Goal: Task Accomplishment & Management: Use online tool/utility

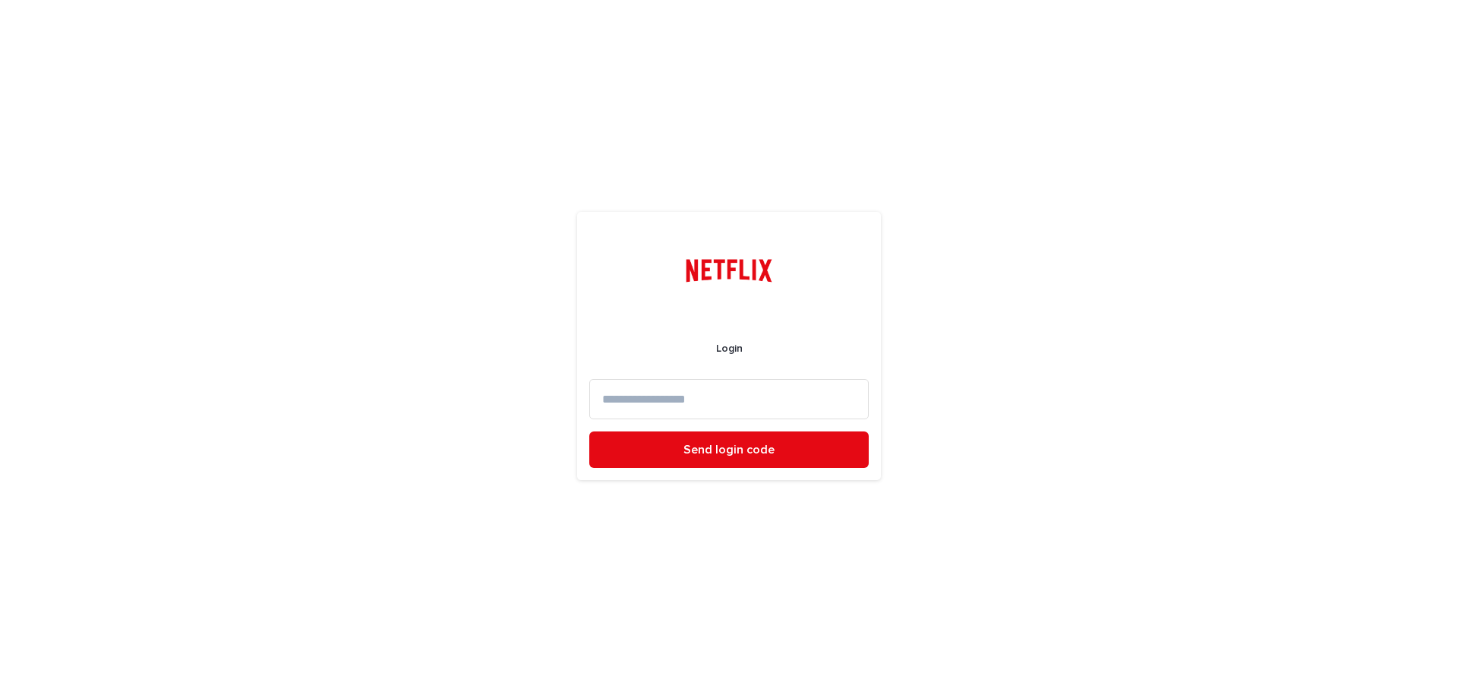
click at [760, 389] on input at bounding box center [728, 399] width 279 height 40
paste input "**********"
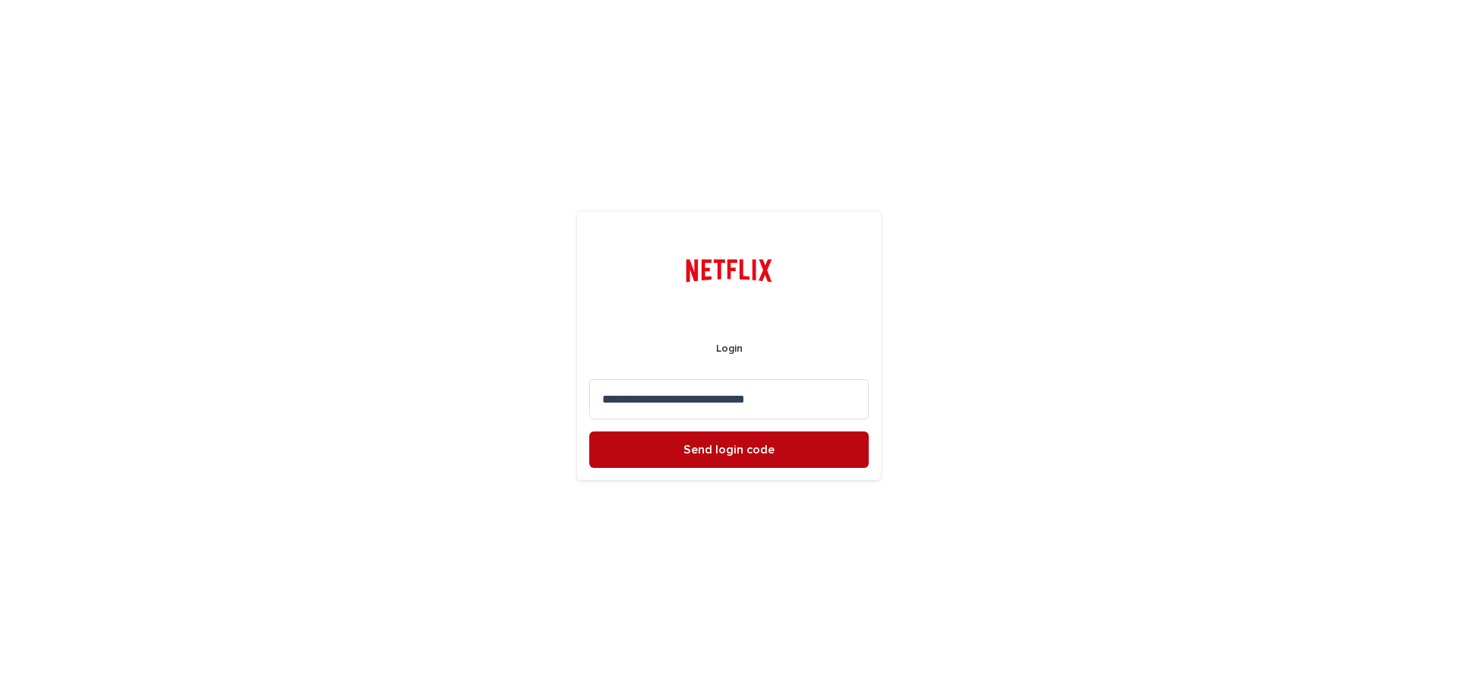
type input "**********"
click at [755, 464] on button "Send login code" at bounding box center [728, 449] width 279 height 36
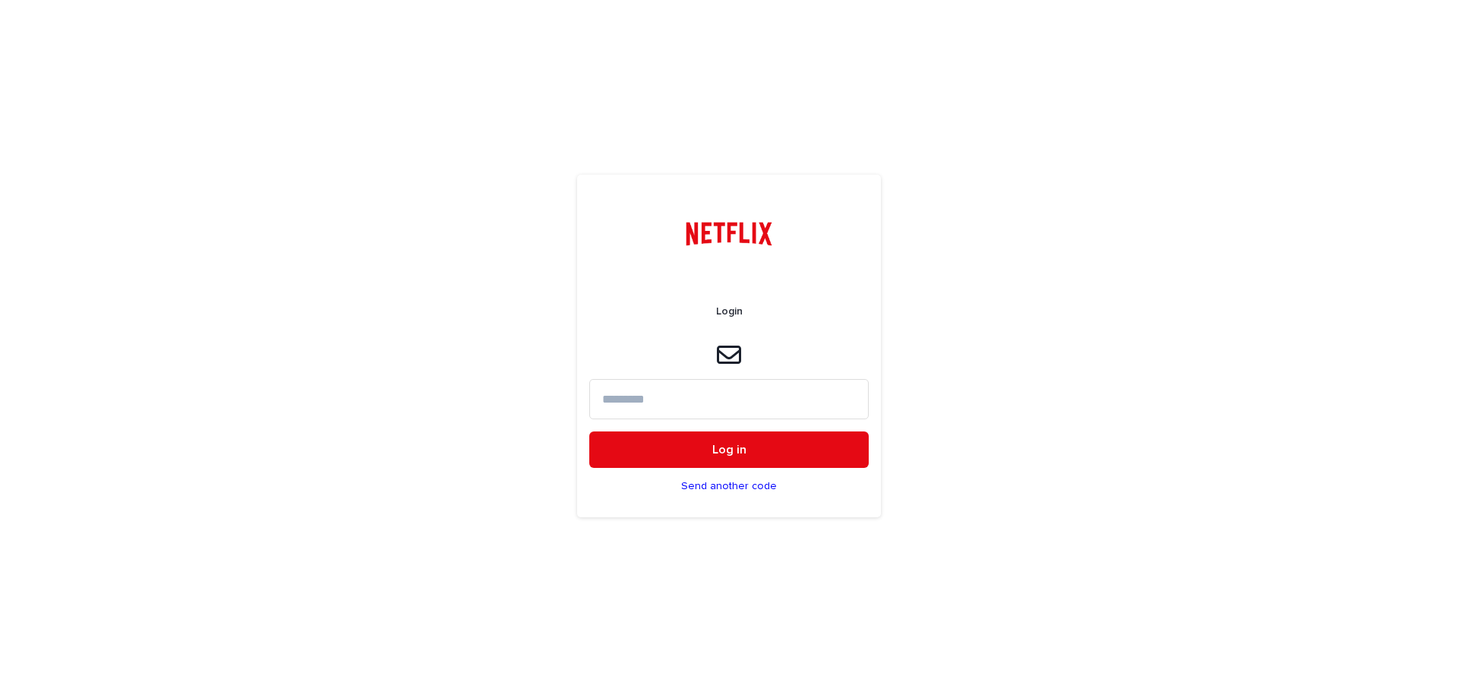
click at [767, 406] on input at bounding box center [728, 399] width 279 height 40
paste input "******"
type input "******"
click at [769, 440] on button "Log in" at bounding box center [728, 449] width 279 height 36
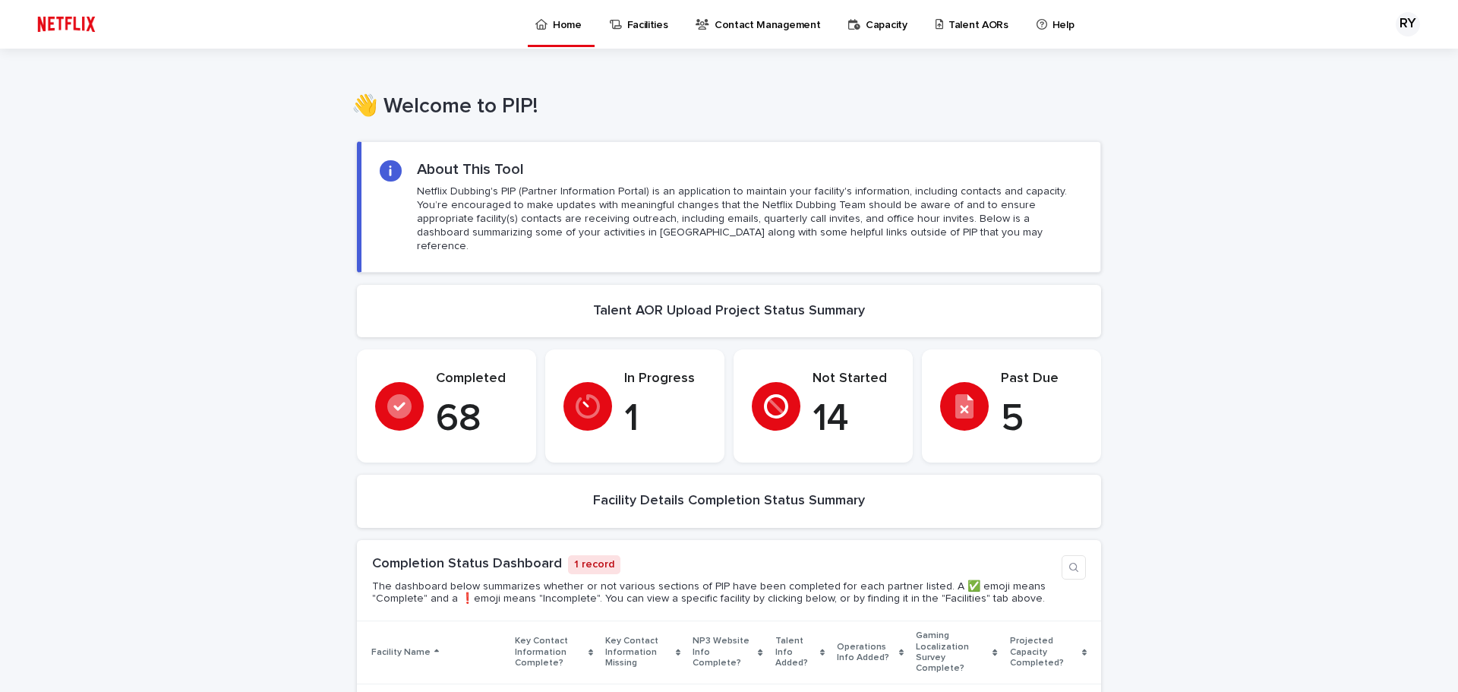
click at [1043, 377] on div "Past Due 5" at bounding box center [1042, 406] width 82 height 71
click at [953, 12] on p "Talent AORs" at bounding box center [978, 16] width 60 height 32
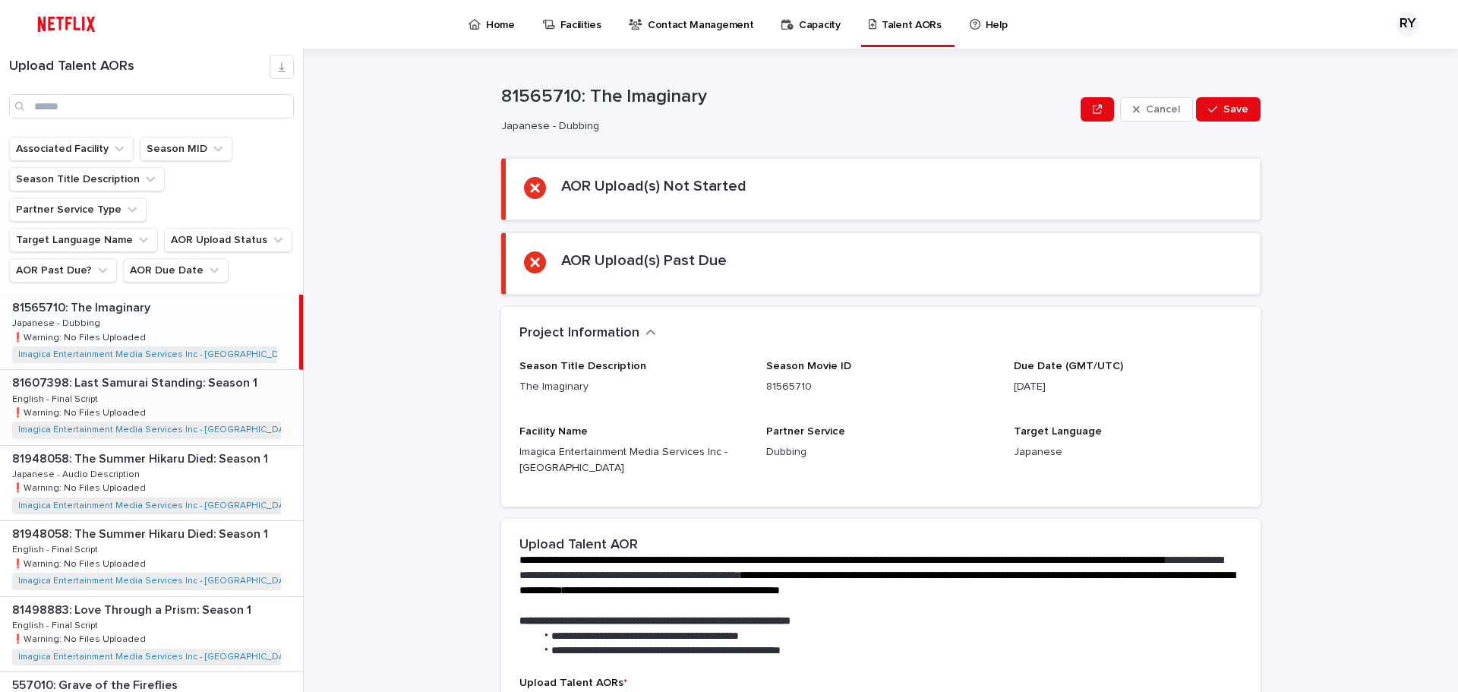
click at [285, 380] on div "81607398: Last Samurai Standing: Season 1 81607398: Last Samurai Standing: Seas…" at bounding box center [151, 407] width 303 height 74
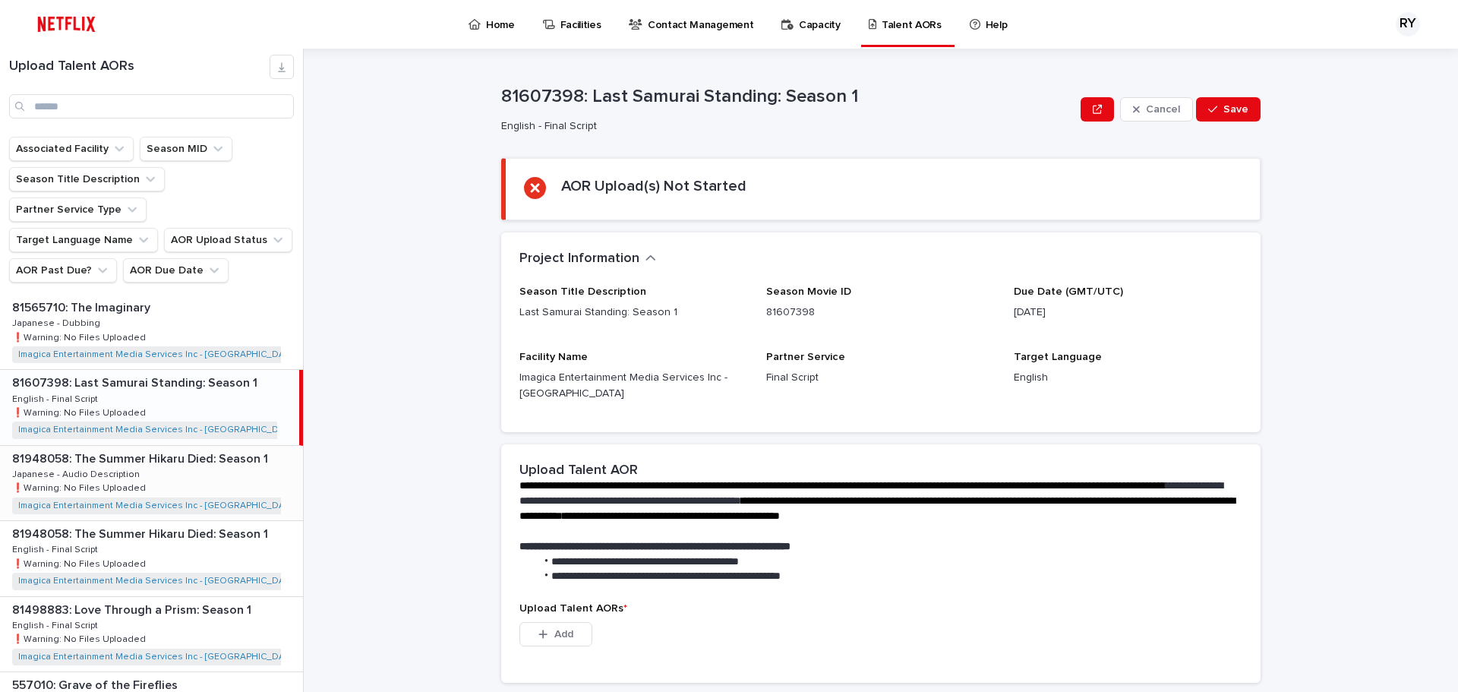
click at [247, 481] on div "81948058: The Summer Hikaru Died: Season 1 81948058: The Summer Hikaru Died: Se…" at bounding box center [151, 483] width 303 height 74
click at [247, 521] on div "81948058: The Summer Hikaru Died: Season 1 81948058: The Summer Hikaru Died: Se…" at bounding box center [151, 558] width 303 height 74
click at [247, 521] on div "81498883: Love Through a Prism: Season 1 81498883: Love Through a Prism: Season…" at bounding box center [151, 558] width 303 height 74
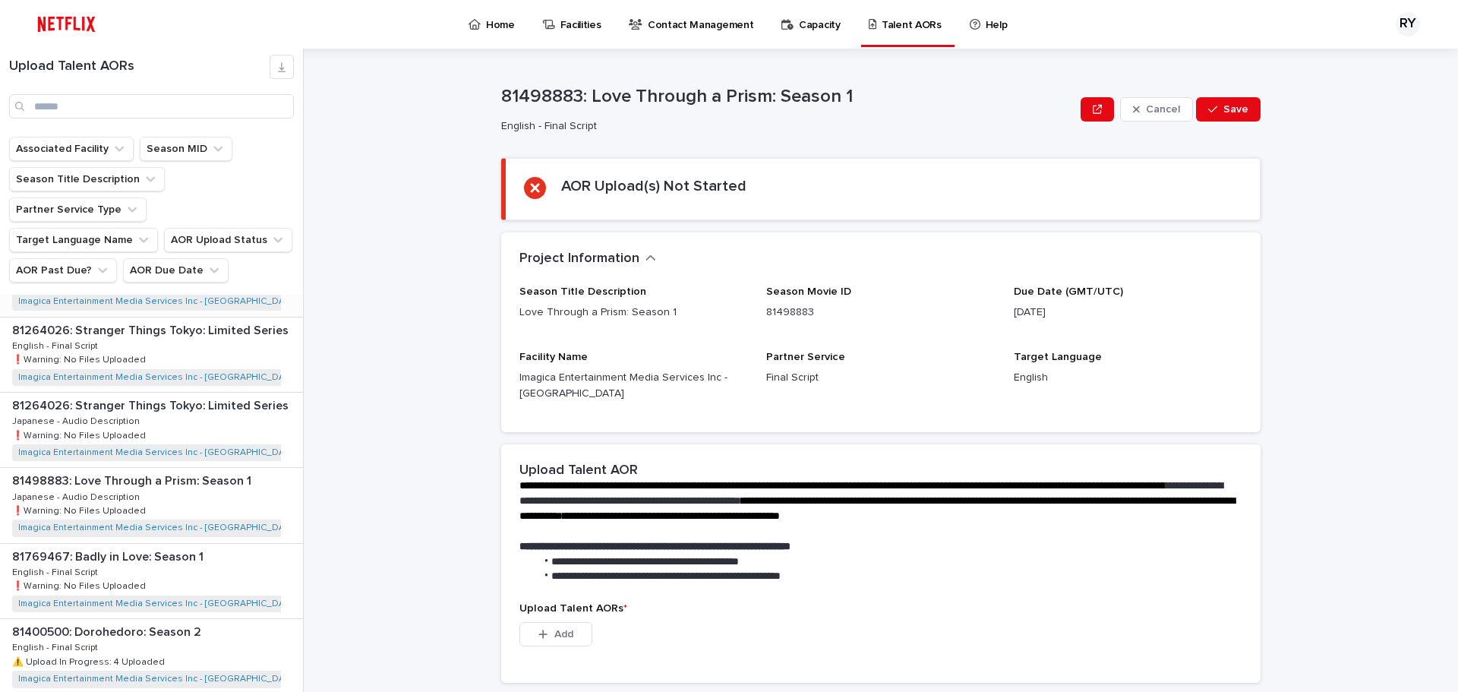
scroll to position [683, 0]
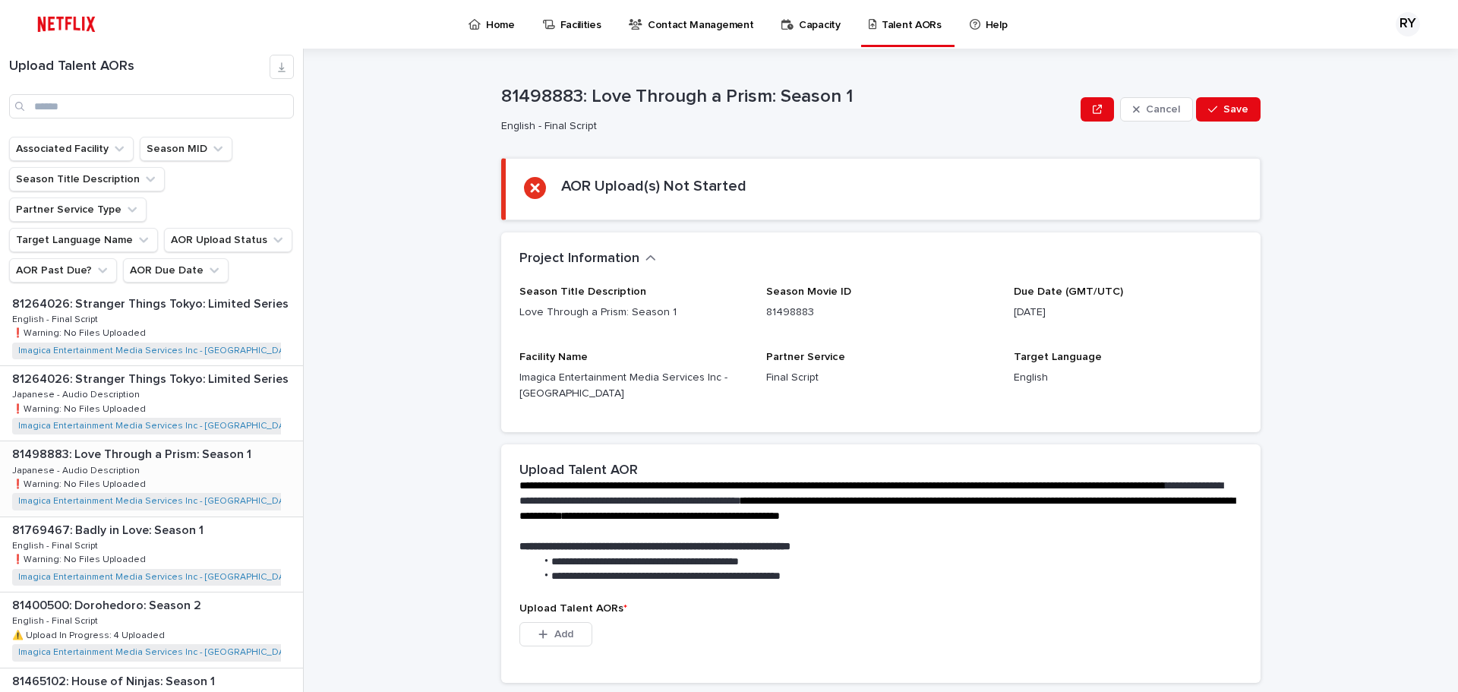
click at [238, 441] on div "81498883: Love Through a Prism: Season 1 81498883: Love Through a Prism: Season…" at bounding box center [151, 478] width 303 height 74
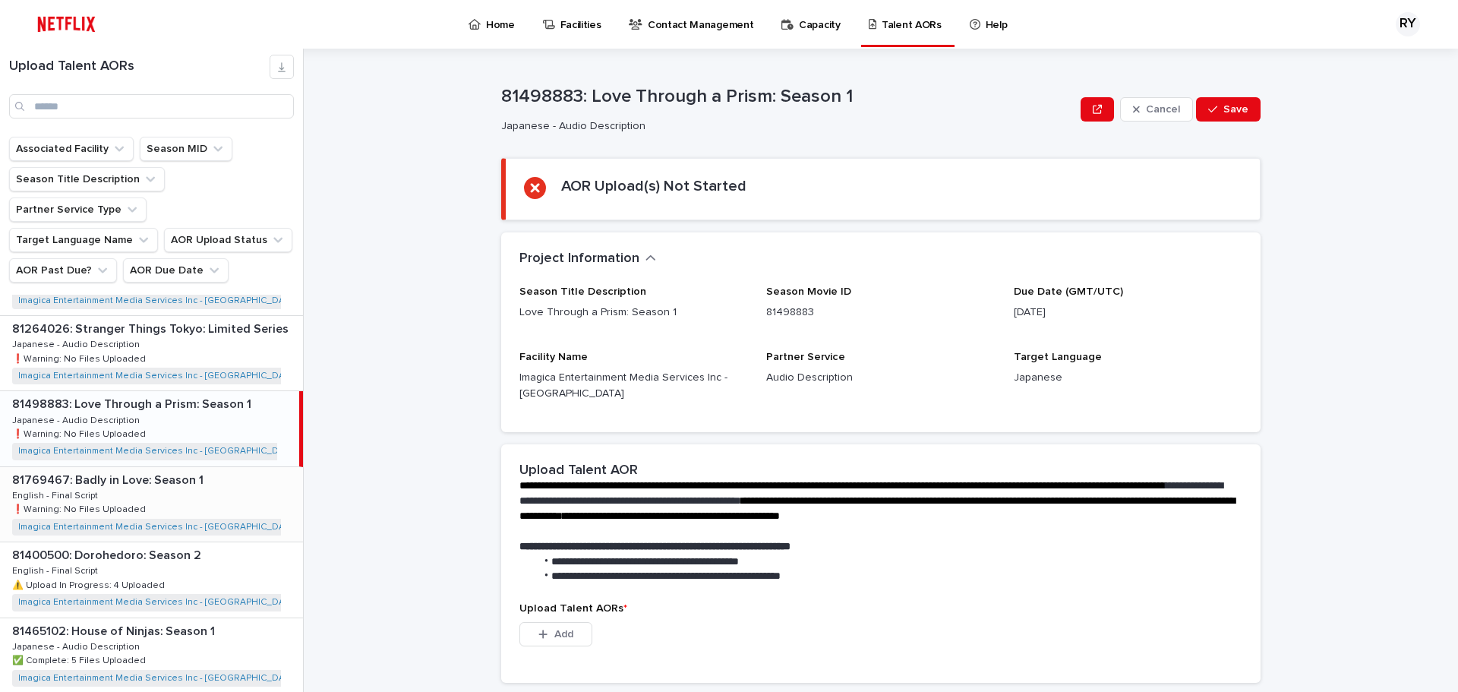
scroll to position [759, 0]
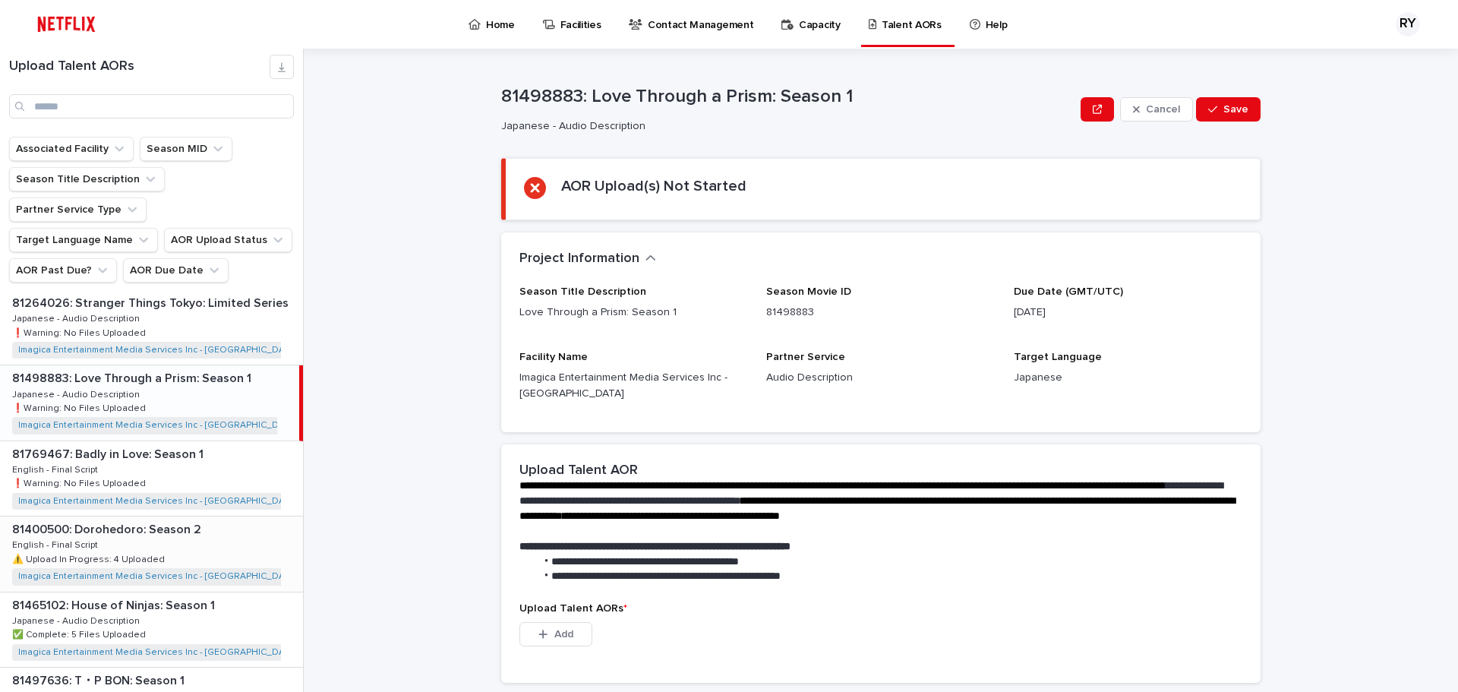
click at [229, 519] on div "81400500: Dorohedoro: Season 2 81400500: Dorohedoro: Season 2 English - Final S…" at bounding box center [151, 553] width 303 height 74
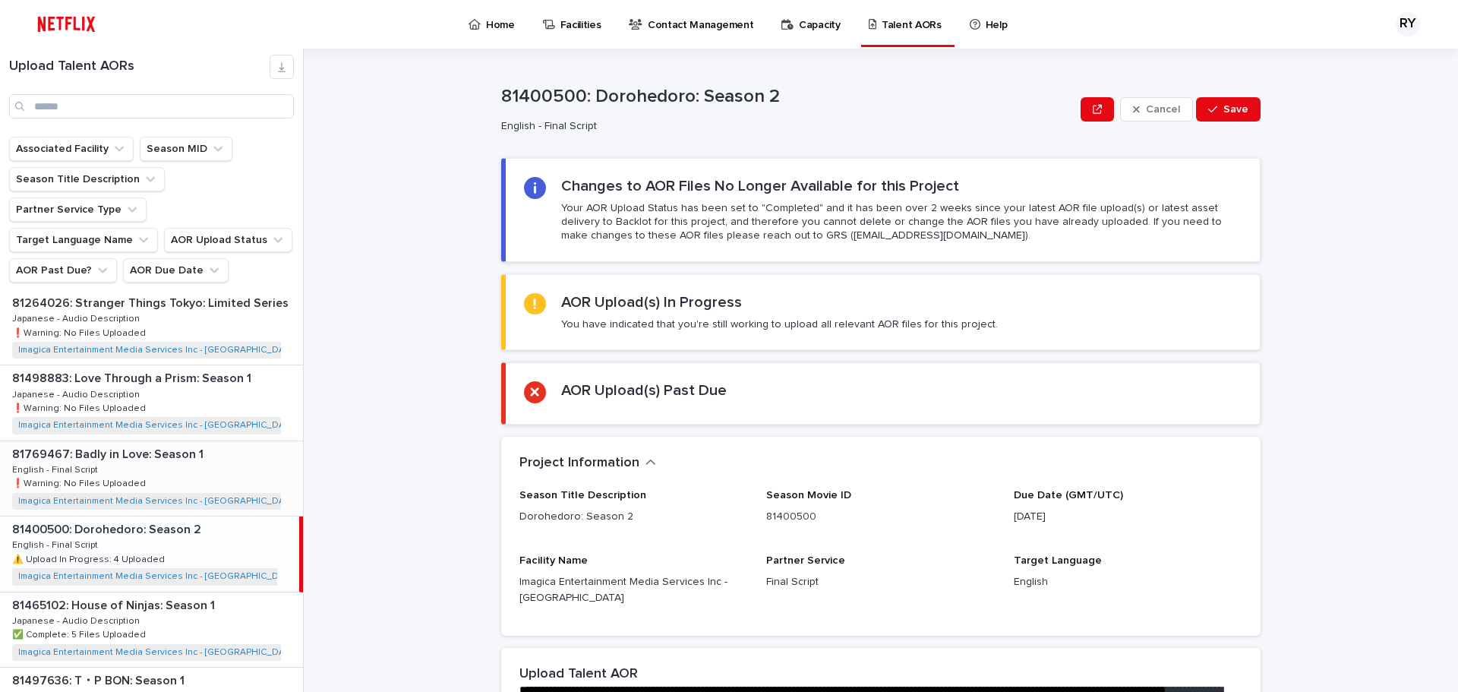
scroll to position [607, 0]
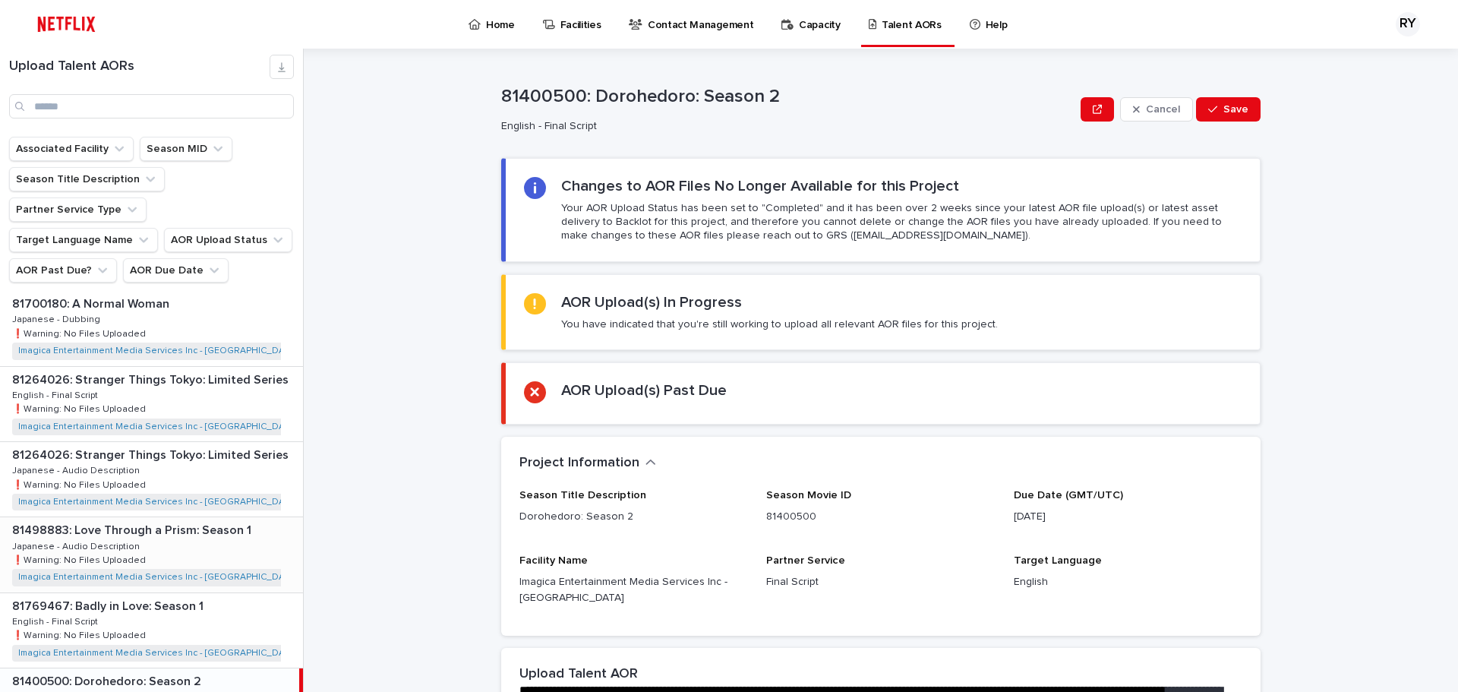
click at [230, 517] on div "81498883: Love Through a Prism: Season 1 81498883: Love Through a Prism: Season…" at bounding box center [151, 554] width 303 height 74
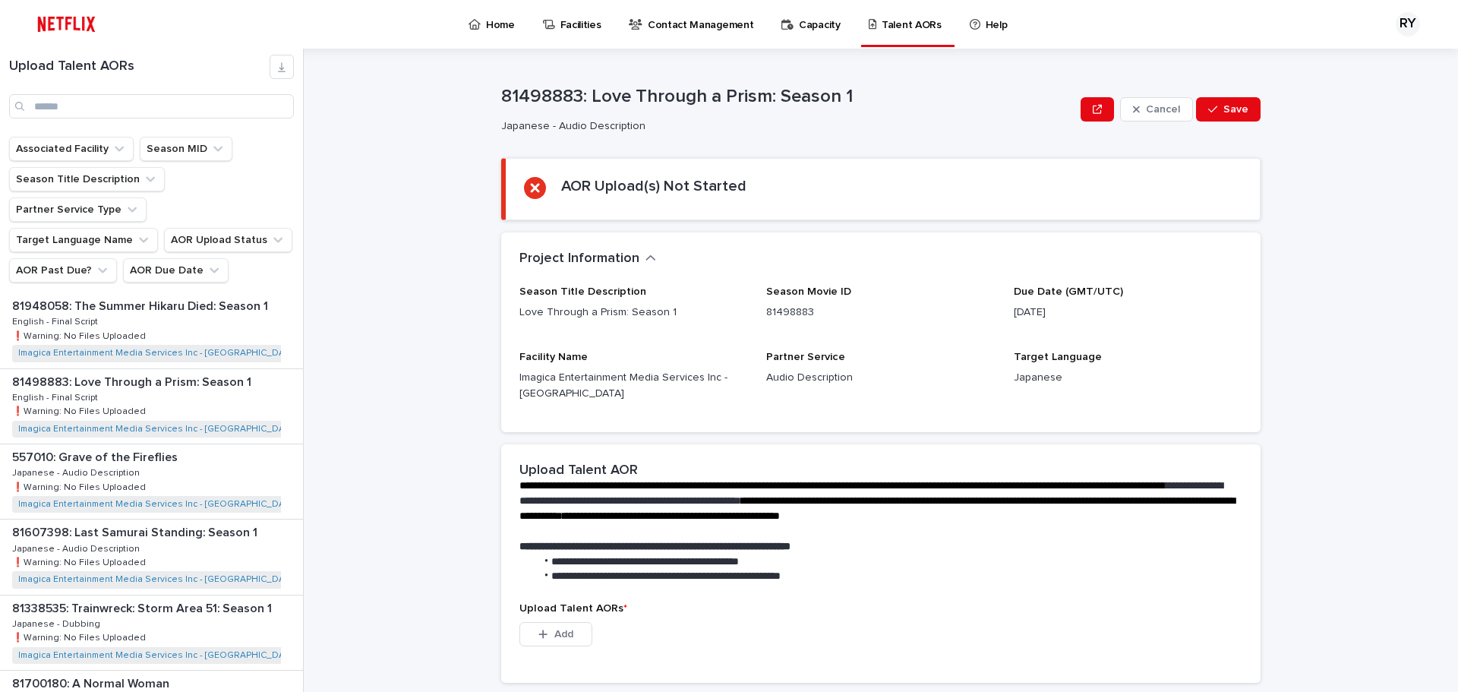
scroll to position [152, 0]
click at [228, 520] on div "557010: Grave of the Fireflies 557010: Grave of the Fireflies Japanese - Audio …" at bounding box center [151, 557] width 303 height 74
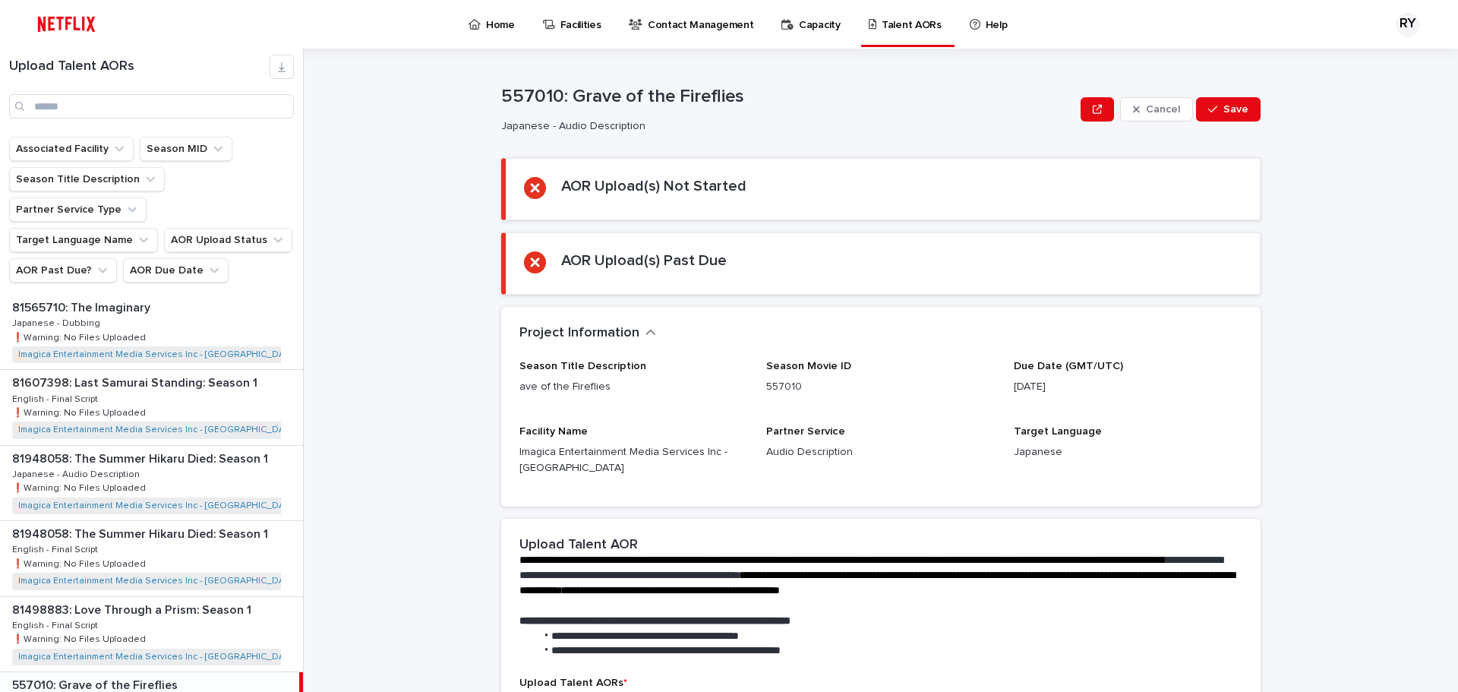
click at [228, 521] on div "81948058: The Summer Hikaru Died: Season 1 81948058: The Summer Hikaru Died: Se…" at bounding box center [151, 558] width 303 height 74
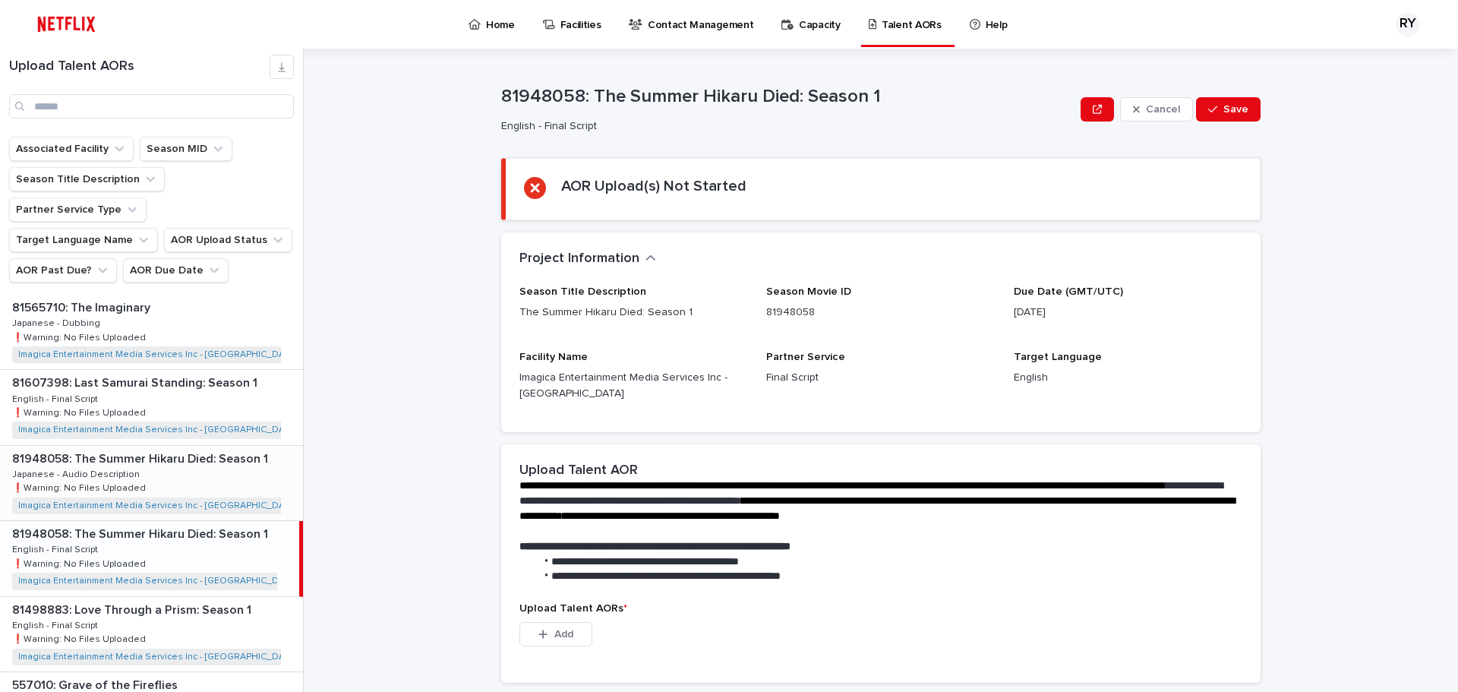
click at [248, 476] on div "81948058: The Summer Hikaru Died: Season 1 81948058: The Summer Hikaru Died: Se…" at bounding box center [151, 483] width 303 height 74
click at [241, 600] on p "81498883: Love Through a Prism: Season 1" at bounding box center [133, 608] width 242 height 17
